Goal: Information Seeking & Learning: Learn about a topic

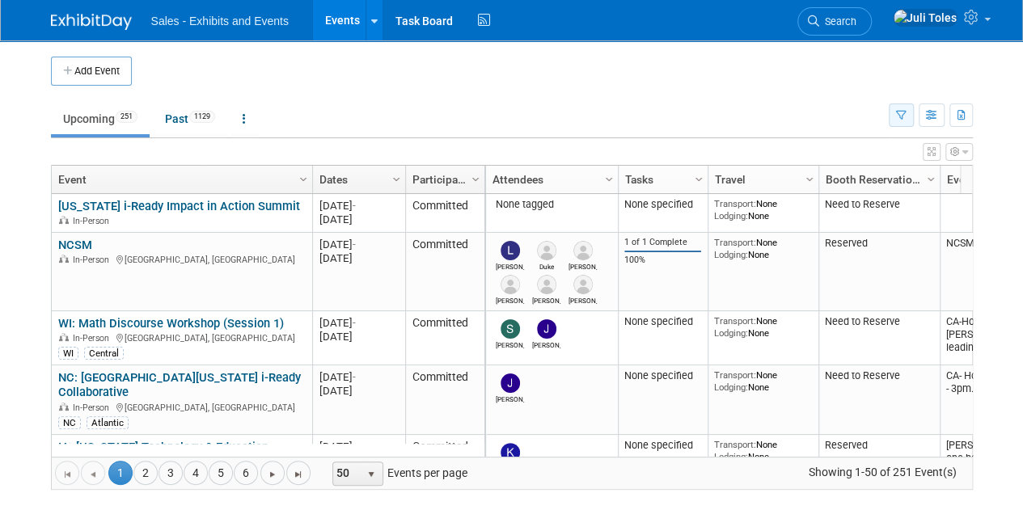
click at [897, 114] on icon "button" at bounding box center [901, 116] width 11 height 11
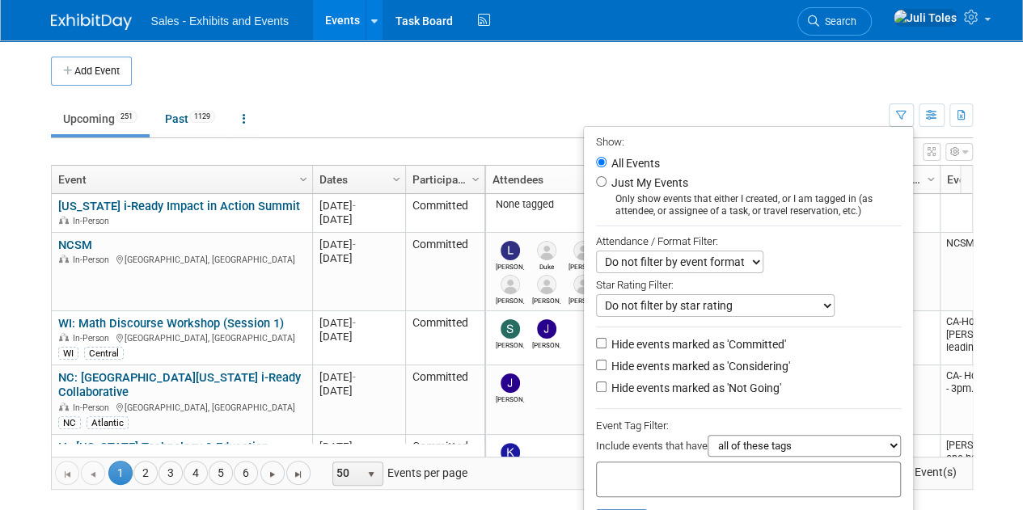
click at [696, 477] on input "text" at bounding box center [667, 477] width 129 height 16
type input "ca"
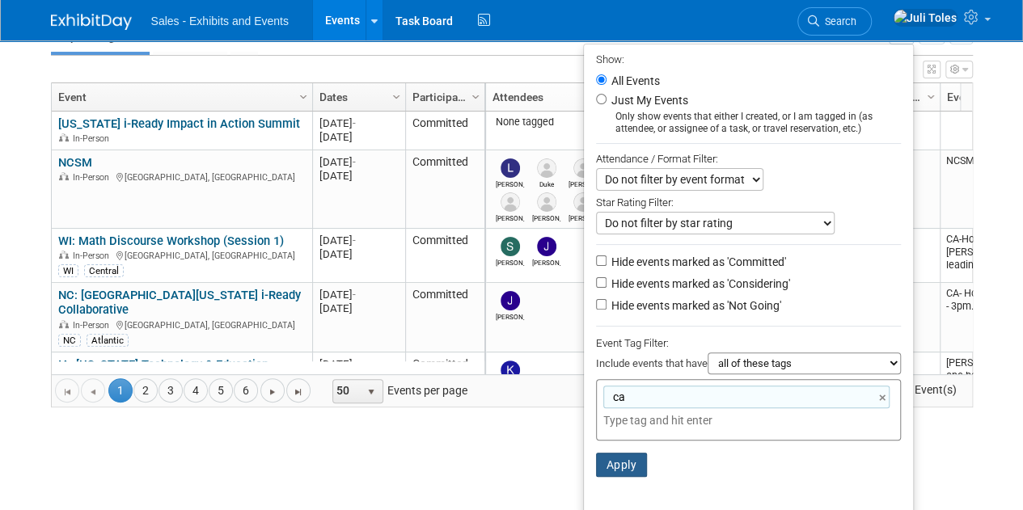
click at [615, 462] on button "Apply" at bounding box center [622, 465] width 52 height 24
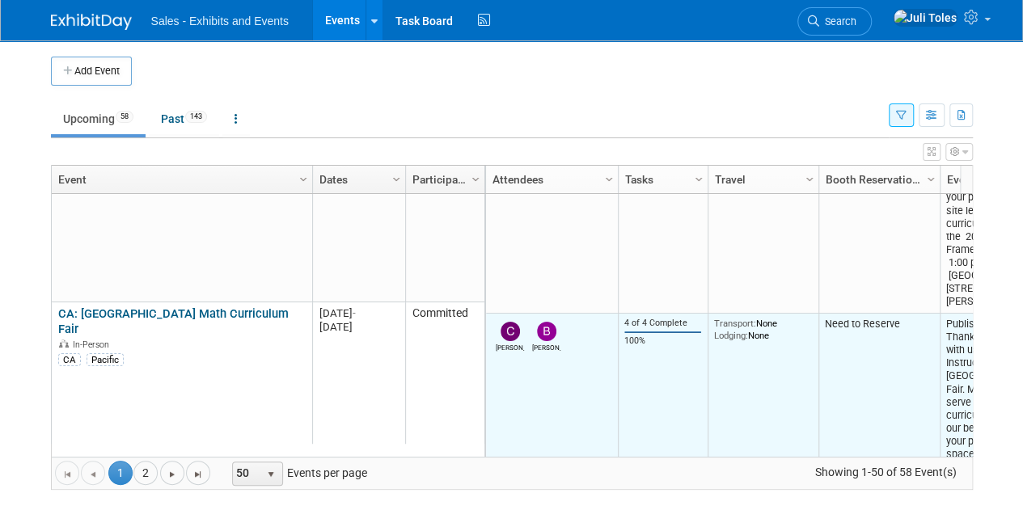
scroll to position [1504, 0]
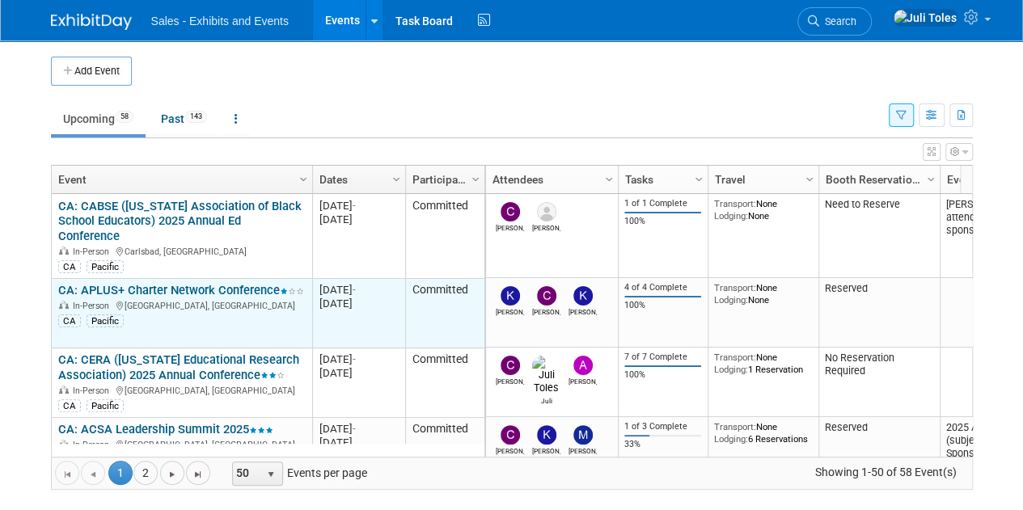
click at [219, 325] on div "CA Pacific" at bounding box center [181, 319] width 247 height 15
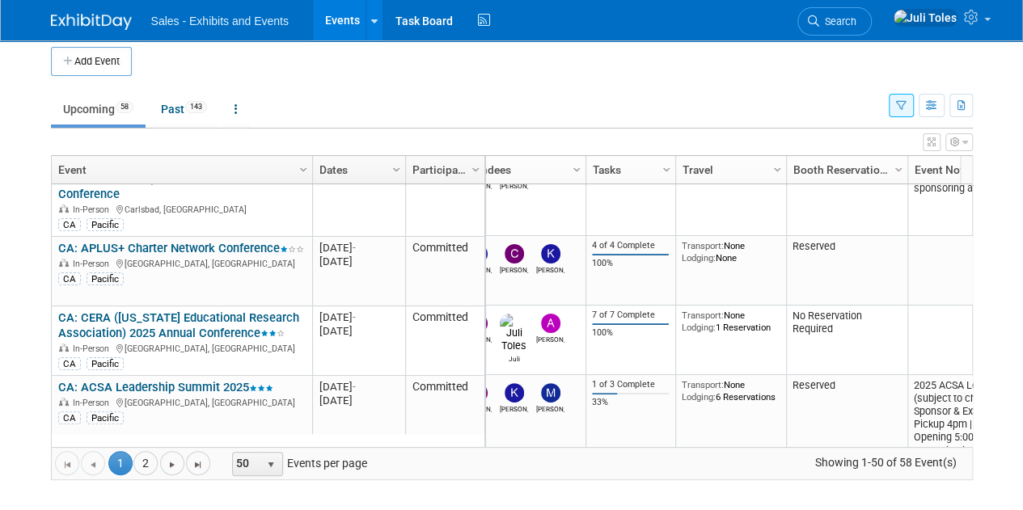
click at [977, 319] on div "Add Event New Event Duplicate Event Warning There is another event in your work…" at bounding box center [512, 272] width 946 height 482
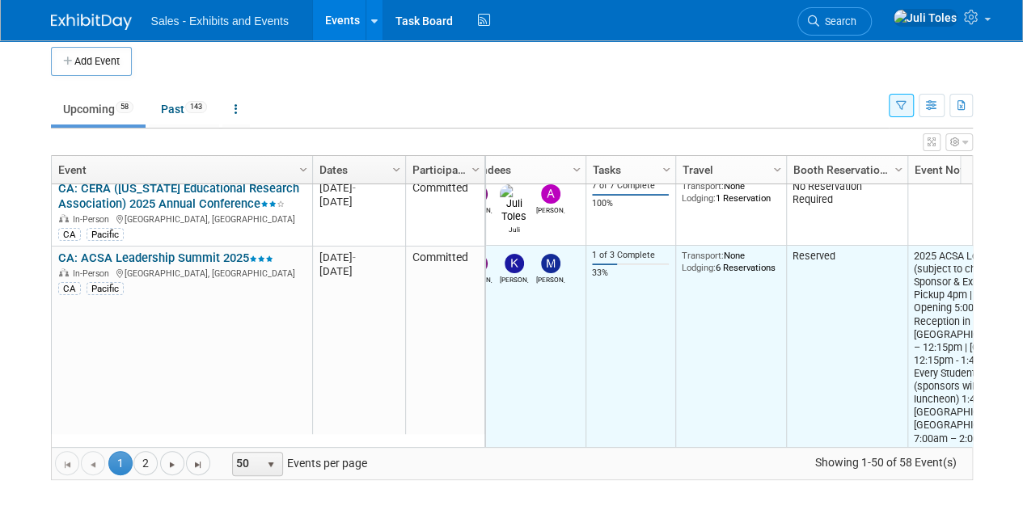
click at [954, 424] on td "2025 ACSA Leadership Summit Schedule (subject to change) Wednesday, November 5t…" at bounding box center [1011, 367] width 207 height 243
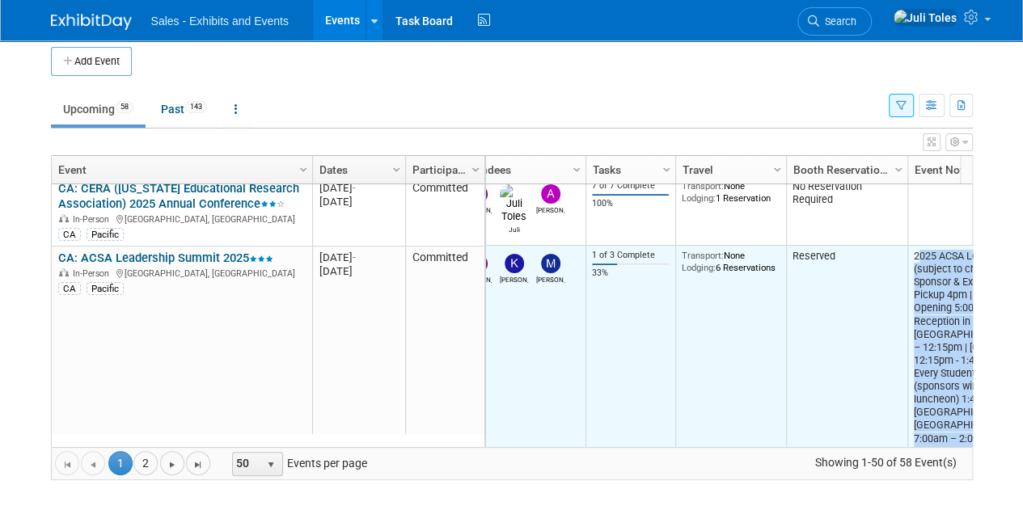
click at [954, 424] on td "2025 ACSA Leadership Summit Schedule (subject to change) Wednesday, November 5t…" at bounding box center [1011, 367] width 207 height 243
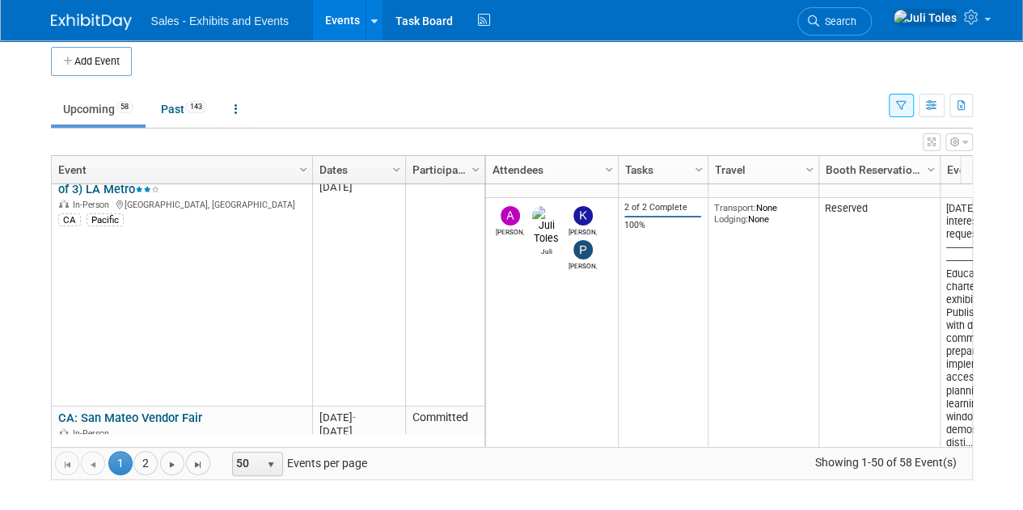
scroll to position [2334, 0]
